Goal: Contribute content: Add original content to the website for others to see

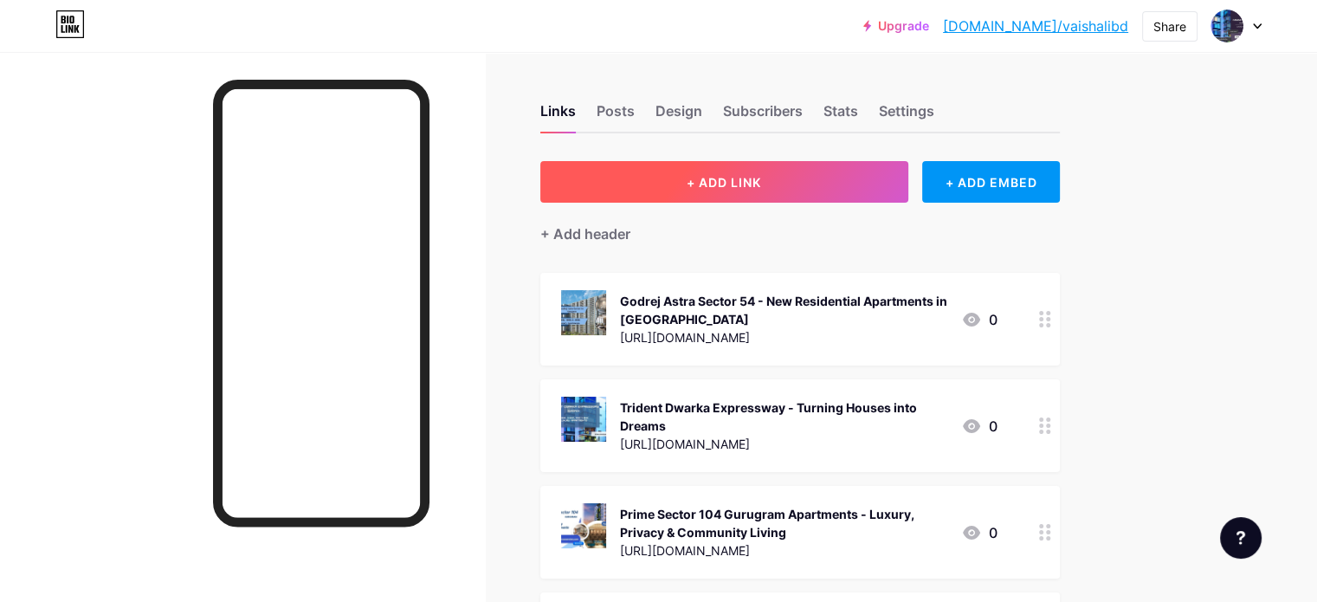
click at [796, 190] on button "+ ADD LINK" at bounding box center [724, 182] width 368 height 42
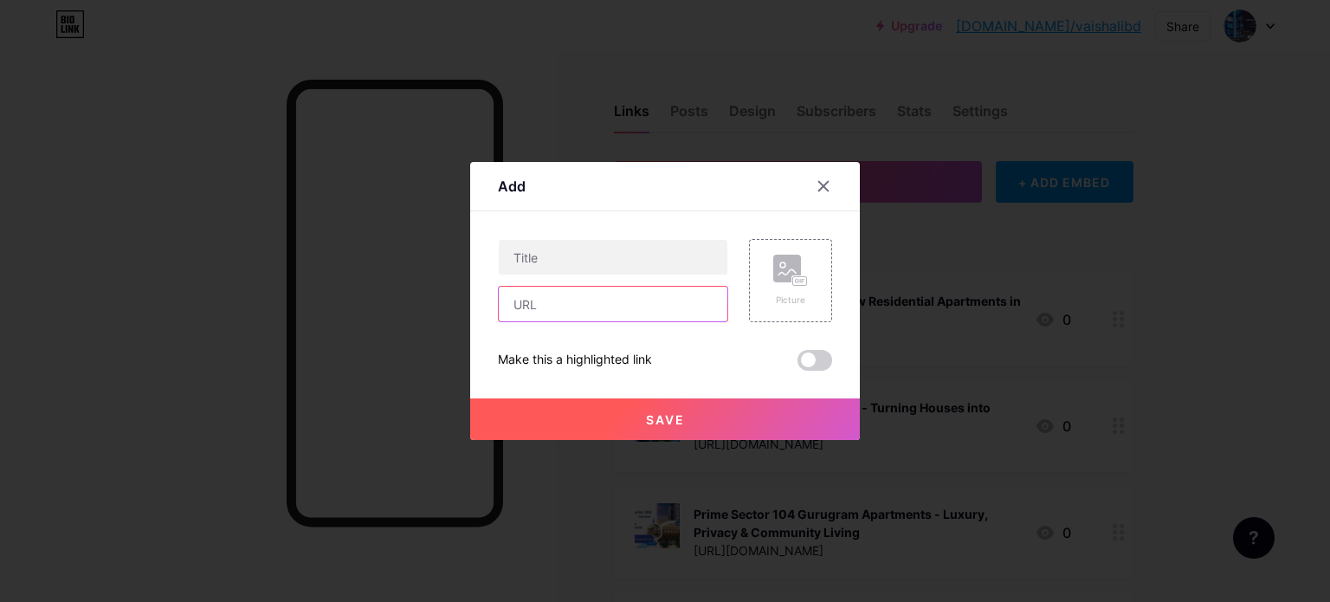
click at [695, 312] on input "text" at bounding box center [613, 304] width 229 height 35
paste input "[URL][DOMAIN_NAME]"
type input "[URL][DOMAIN_NAME]"
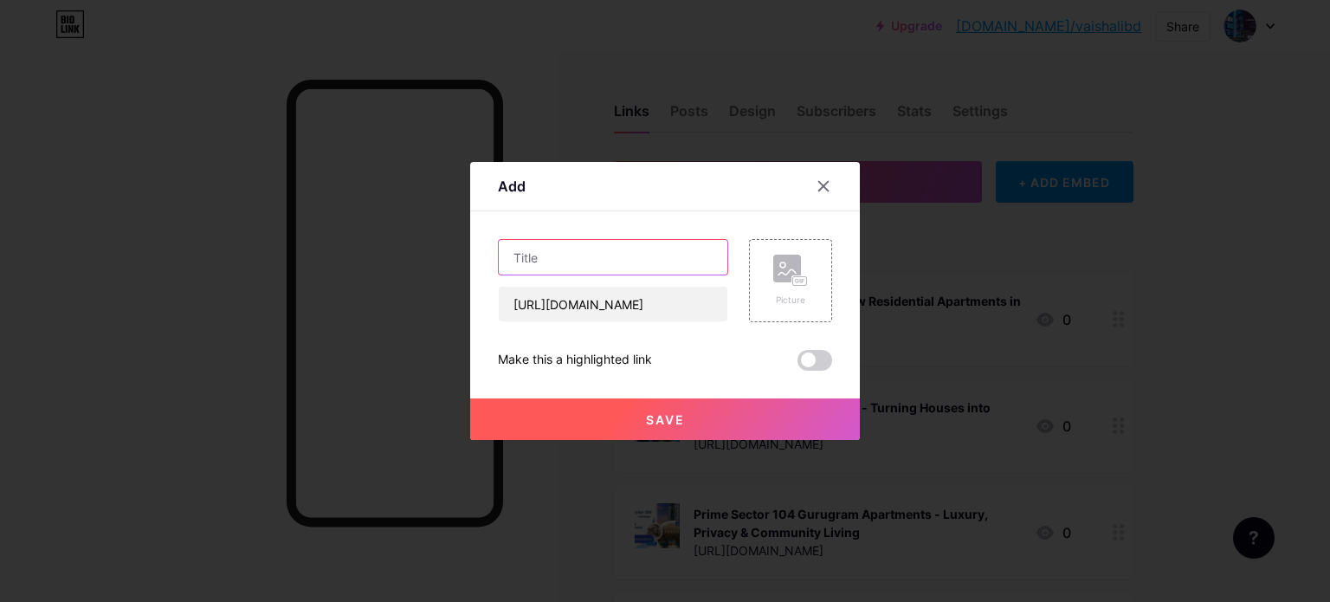
click at [603, 259] on input "text" at bounding box center [613, 257] width 229 height 35
paste input "Sobha Parel In [GEOGRAPHIC_DATA] | Redefining Luxury Living in the Heart of the…"
drag, startPoint x: 716, startPoint y: 259, endPoint x: 454, endPoint y: 254, distance: 262.4
click at [454, 254] on div "Add Content YouTube Play YouTube video without leaving your page. ADD Vimeo Pla…" at bounding box center [665, 301] width 1330 height 602
type input "Sobha Parel In [GEOGRAPHIC_DATA] | Redefining Luxury Living in the Heart of the…"
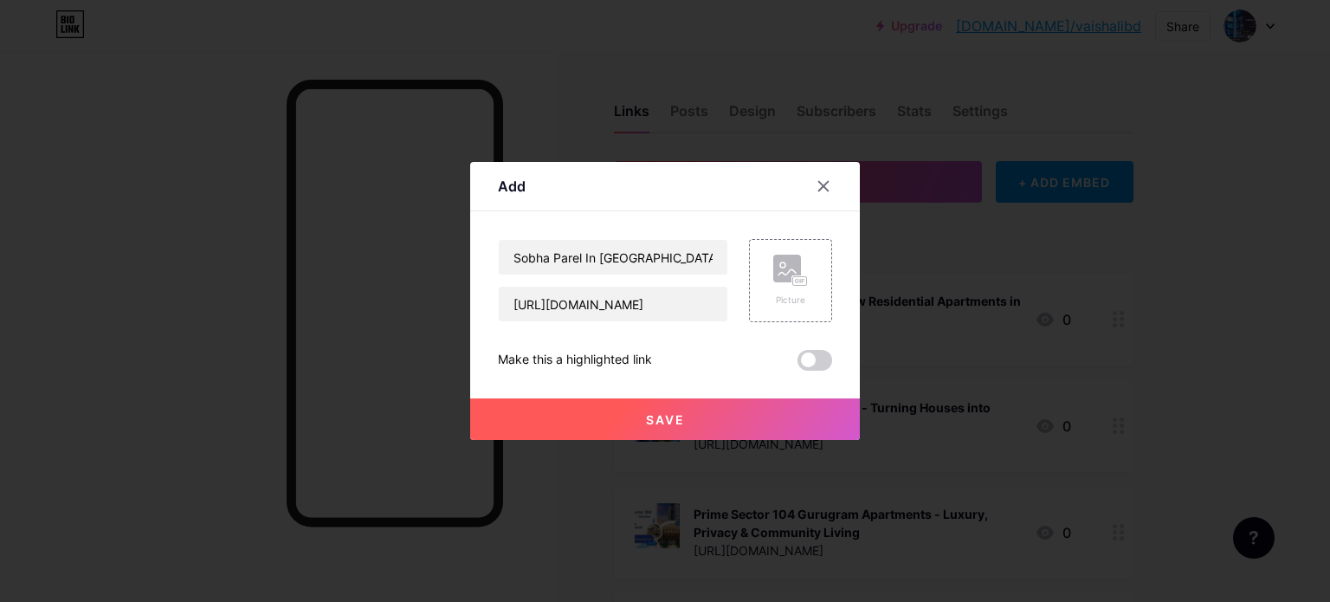
click at [641, 411] on button "Save" at bounding box center [665, 419] width 390 height 42
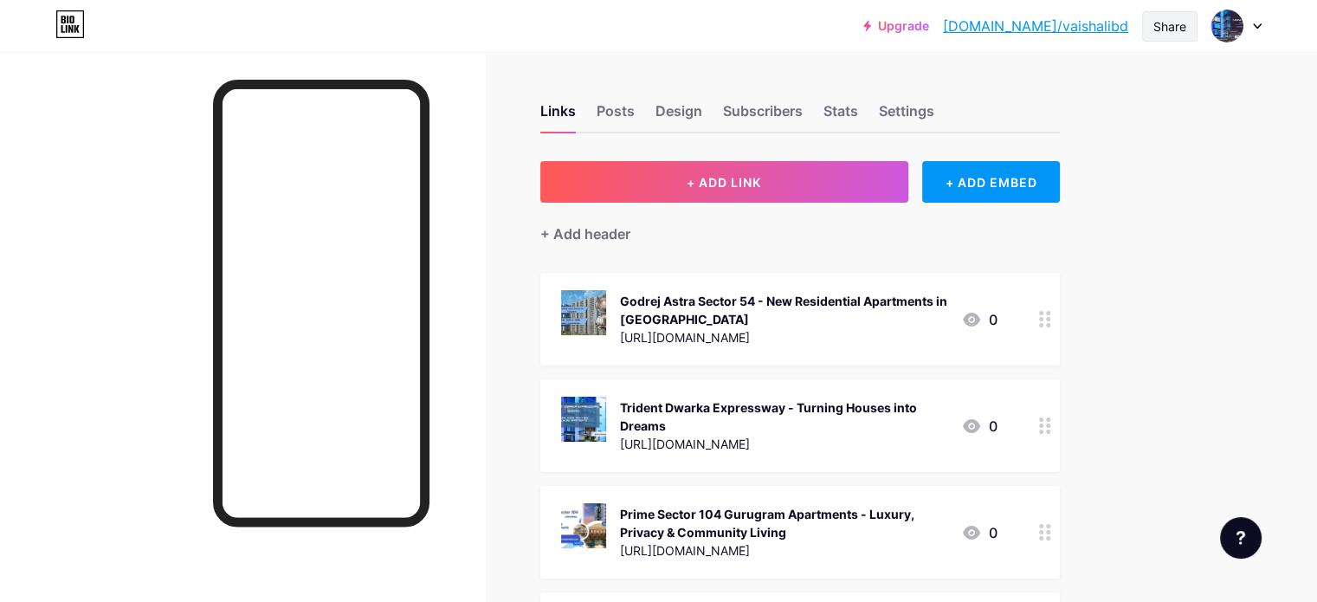
click at [1167, 27] on div "Share" at bounding box center [1169, 26] width 33 height 18
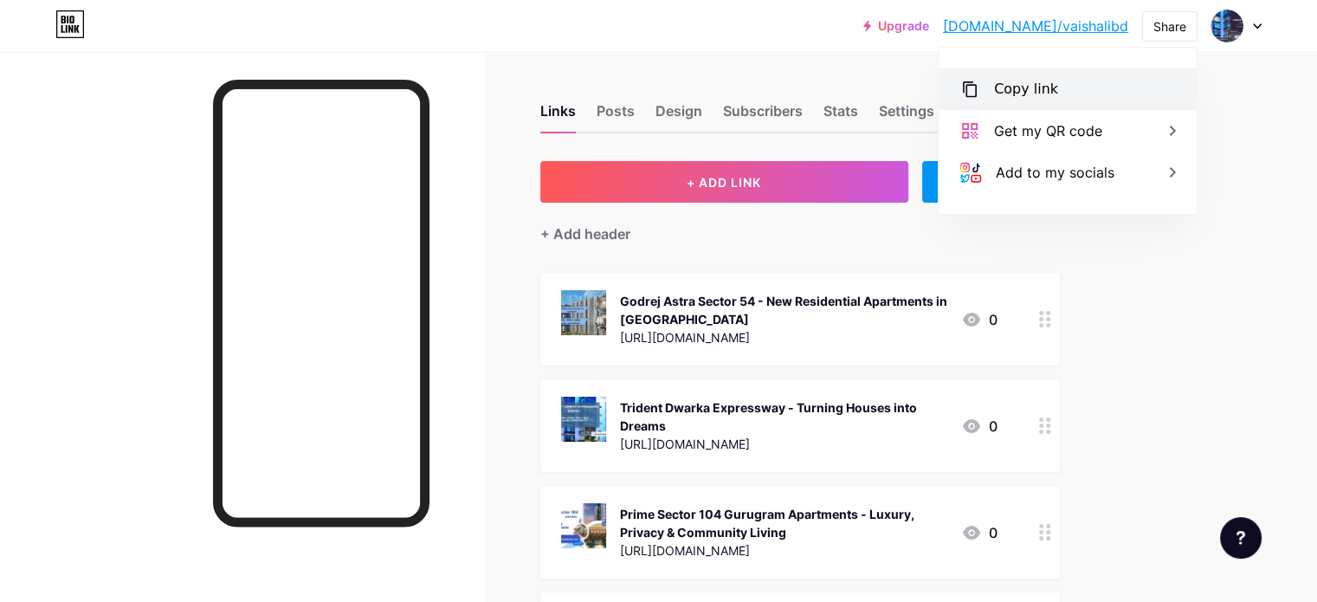
click at [1025, 92] on div "Copy link" at bounding box center [1026, 89] width 64 height 21
